Goal: Task Accomplishment & Management: Use online tool/utility

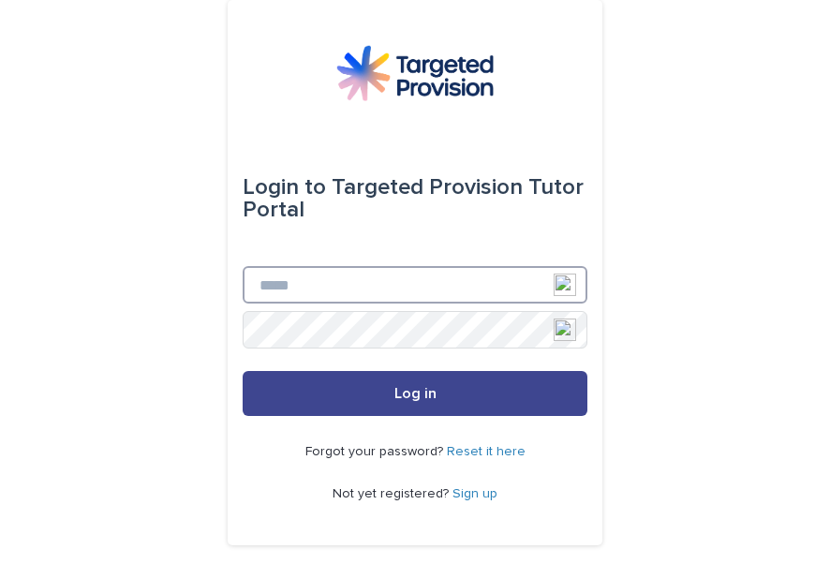
type input "**********"
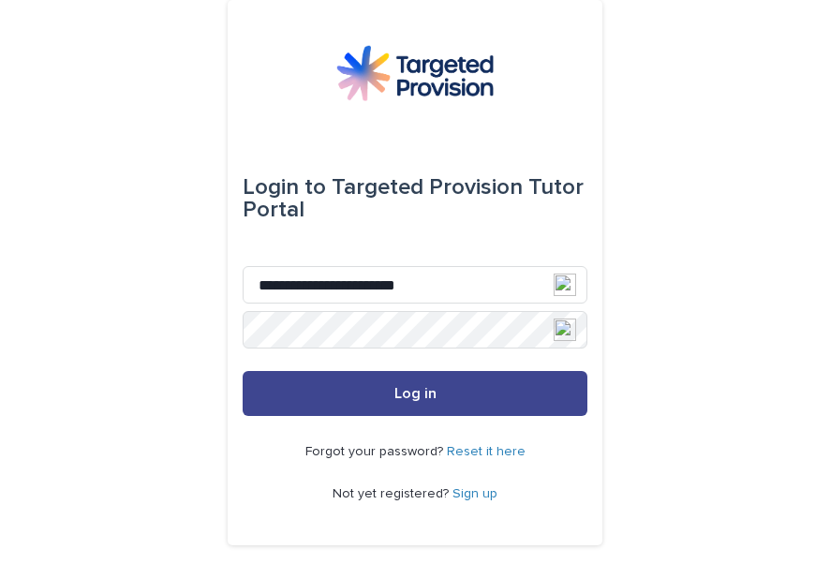
click at [429, 387] on button "Log in" at bounding box center [415, 393] width 345 height 45
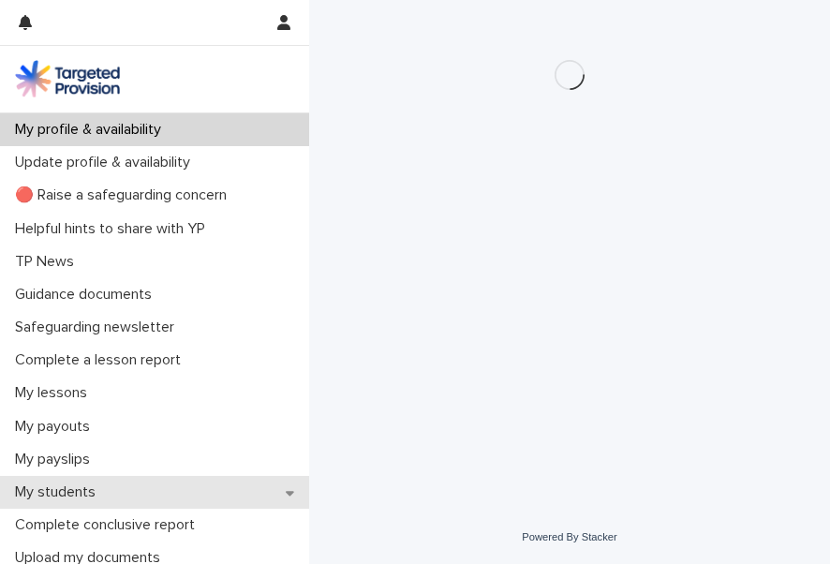
click at [117, 486] on div "My students" at bounding box center [154, 492] width 309 height 33
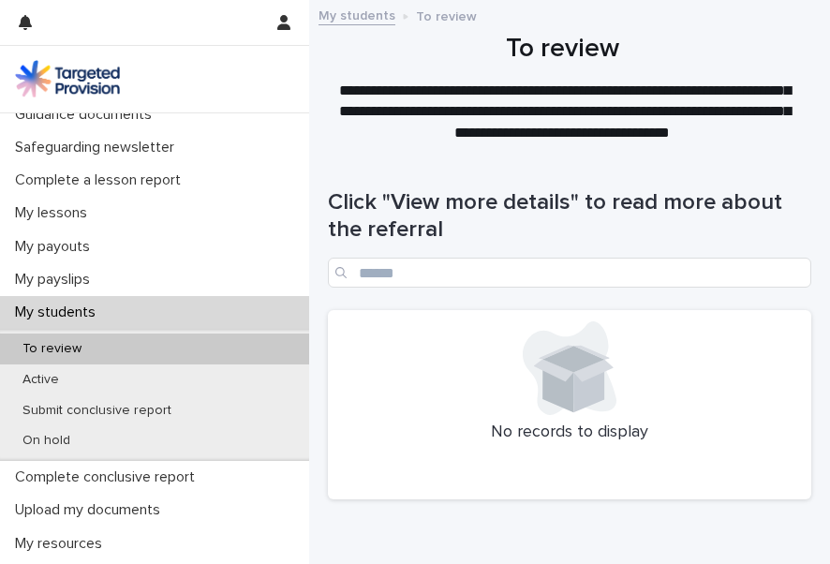
scroll to position [249, 0]
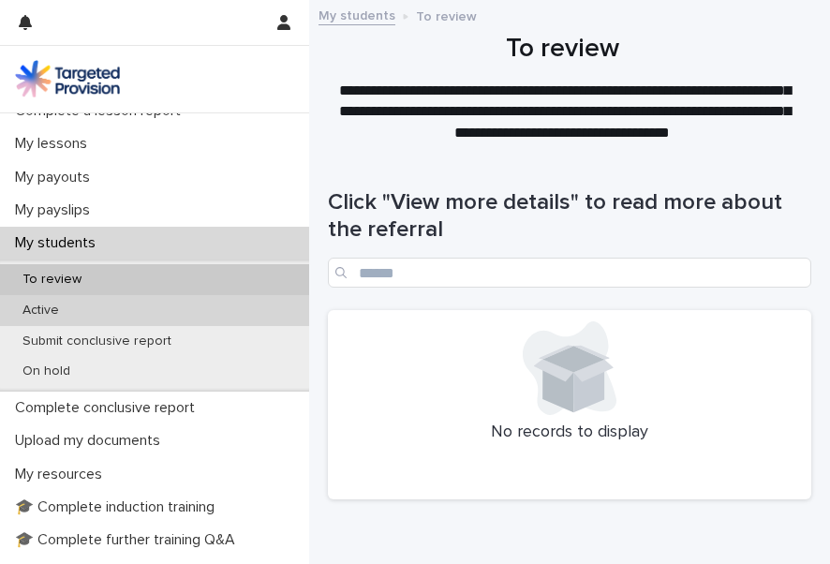
click at [170, 307] on div "Active" at bounding box center [154, 310] width 309 height 31
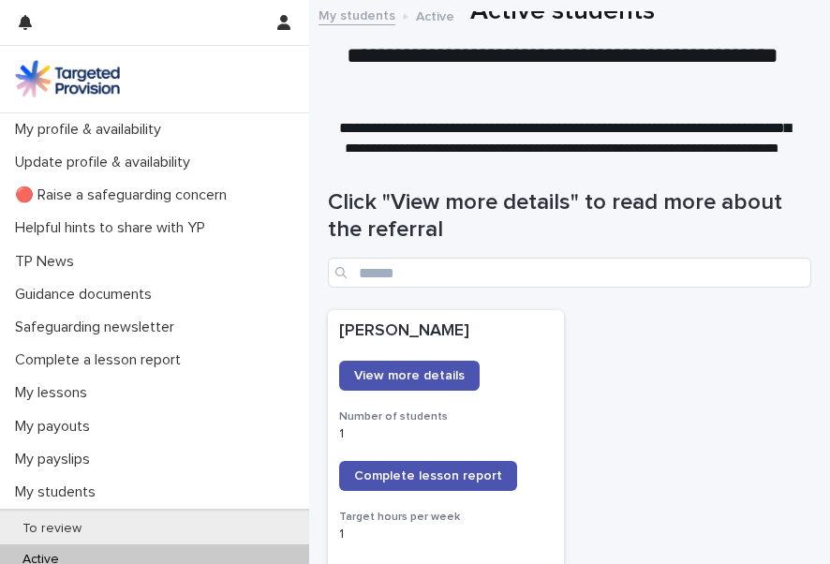
click at [470, 467] on link "Complete lesson report" at bounding box center [428, 476] width 178 height 30
